Goal: Find specific page/section: Find specific page/section

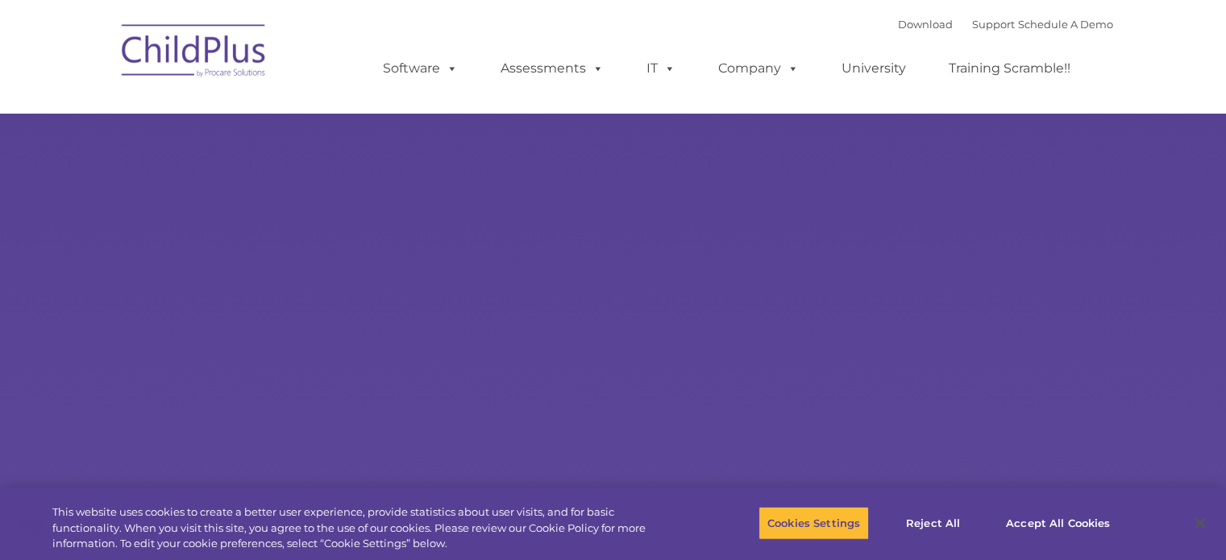
select select "MEDIUM"
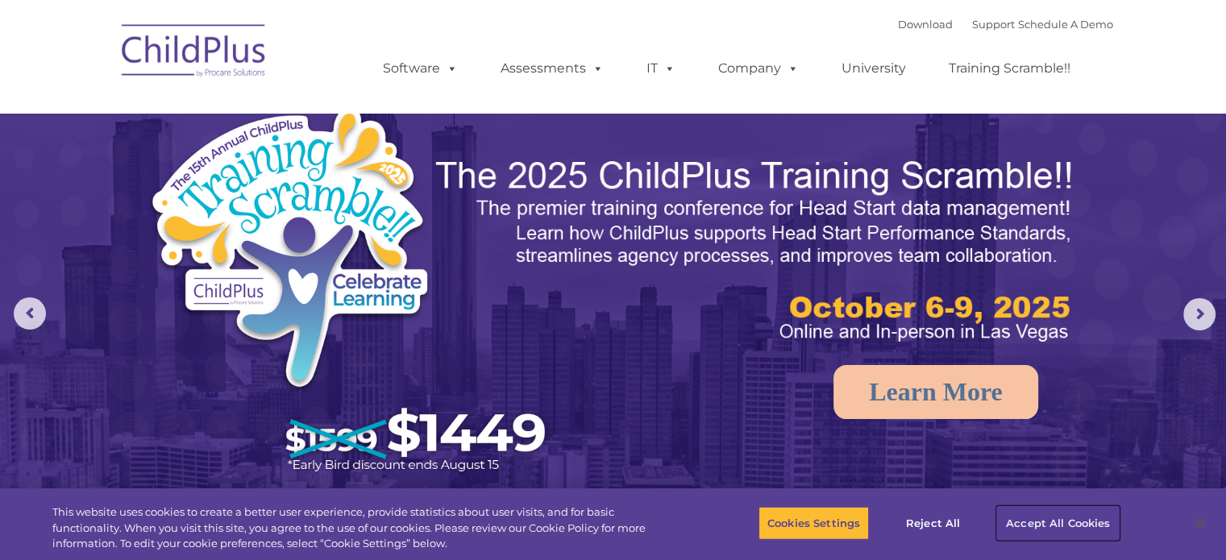
drag, startPoint x: 1075, startPoint y: 520, endPoint x: 1047, endPoint y: 492, distance: 39.3
click at [1074, 520] on button "Accept All Cookies" at bounding box center [1058, 523] width 122 height 34
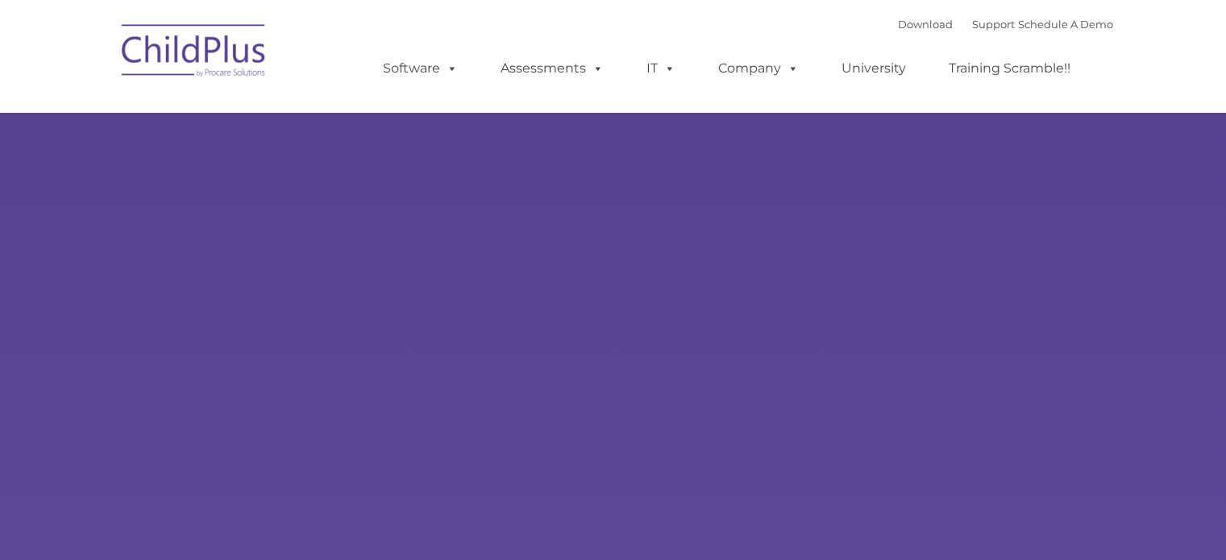
type input ""
select select "MEDIUM"
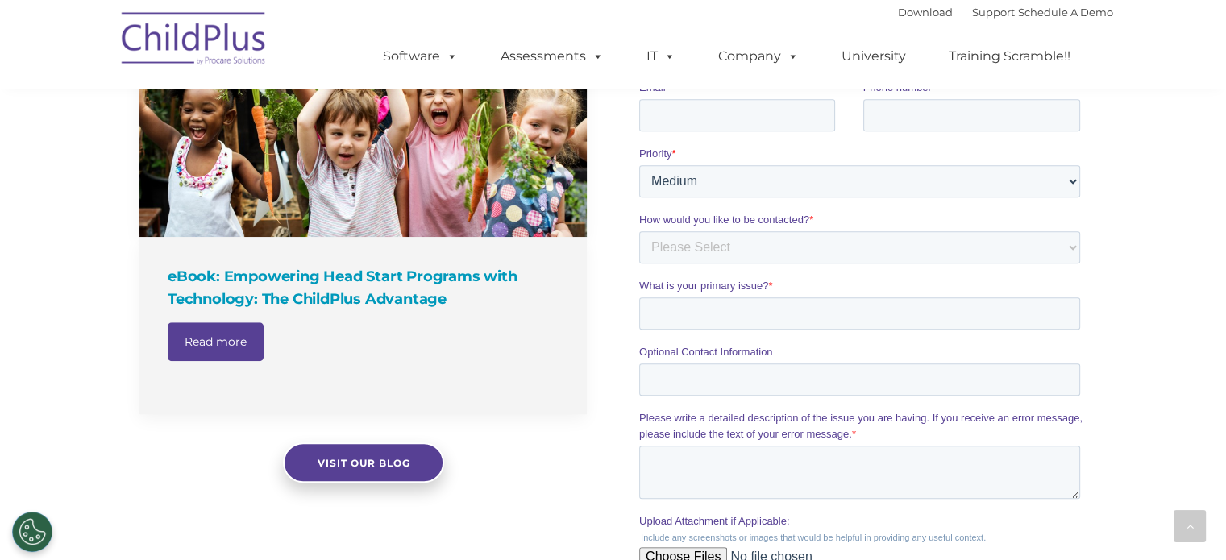
scroll to position [1251, 0]
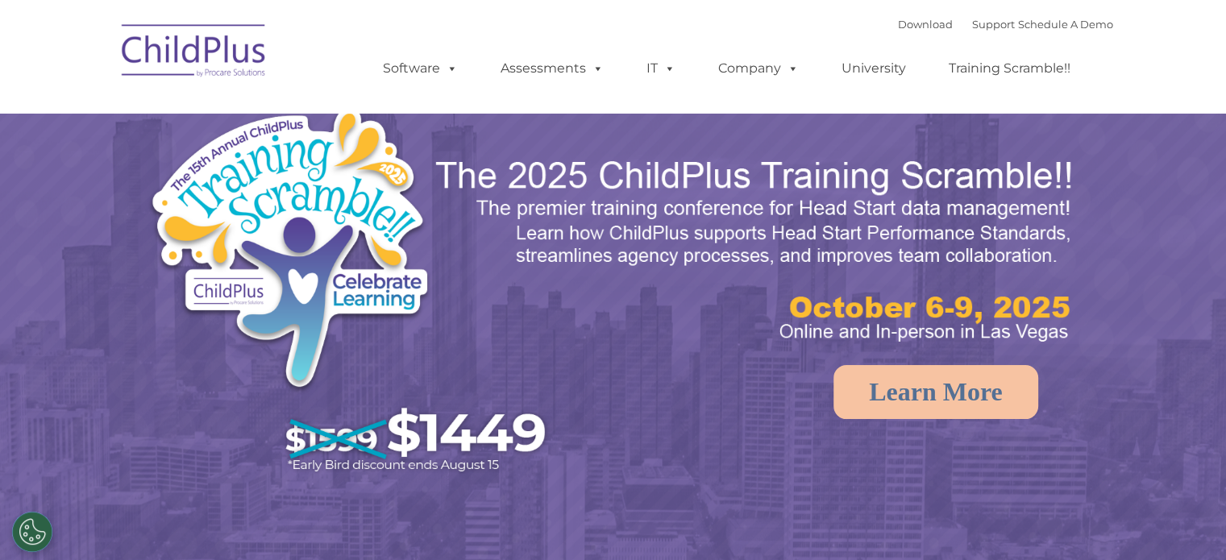
select select "MEDIUM"
